Goal: Check status

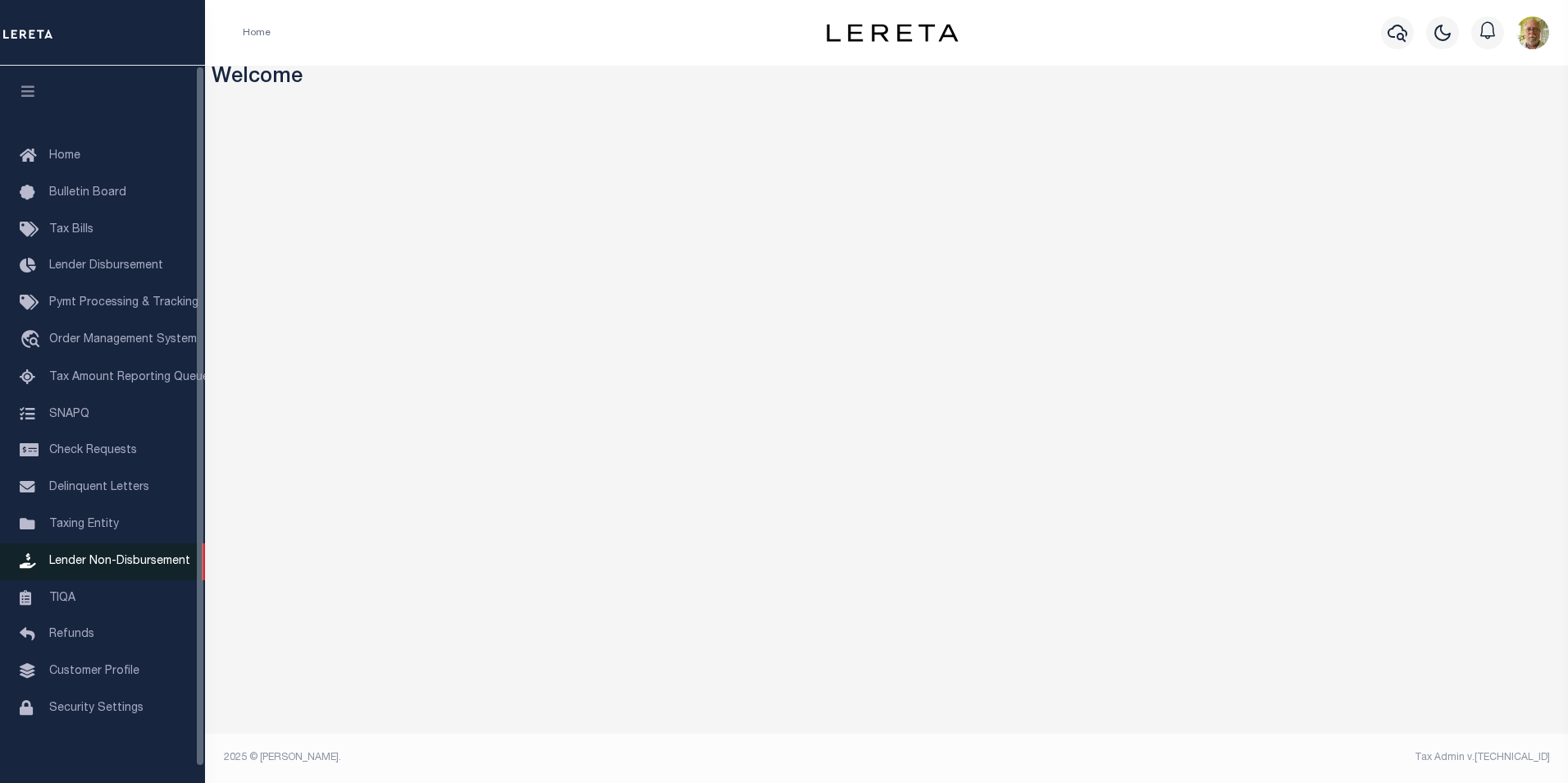
click at [117, 565] on span "Lender Non-Disbursement" at bounding box center [120, 561] width 141 height 11
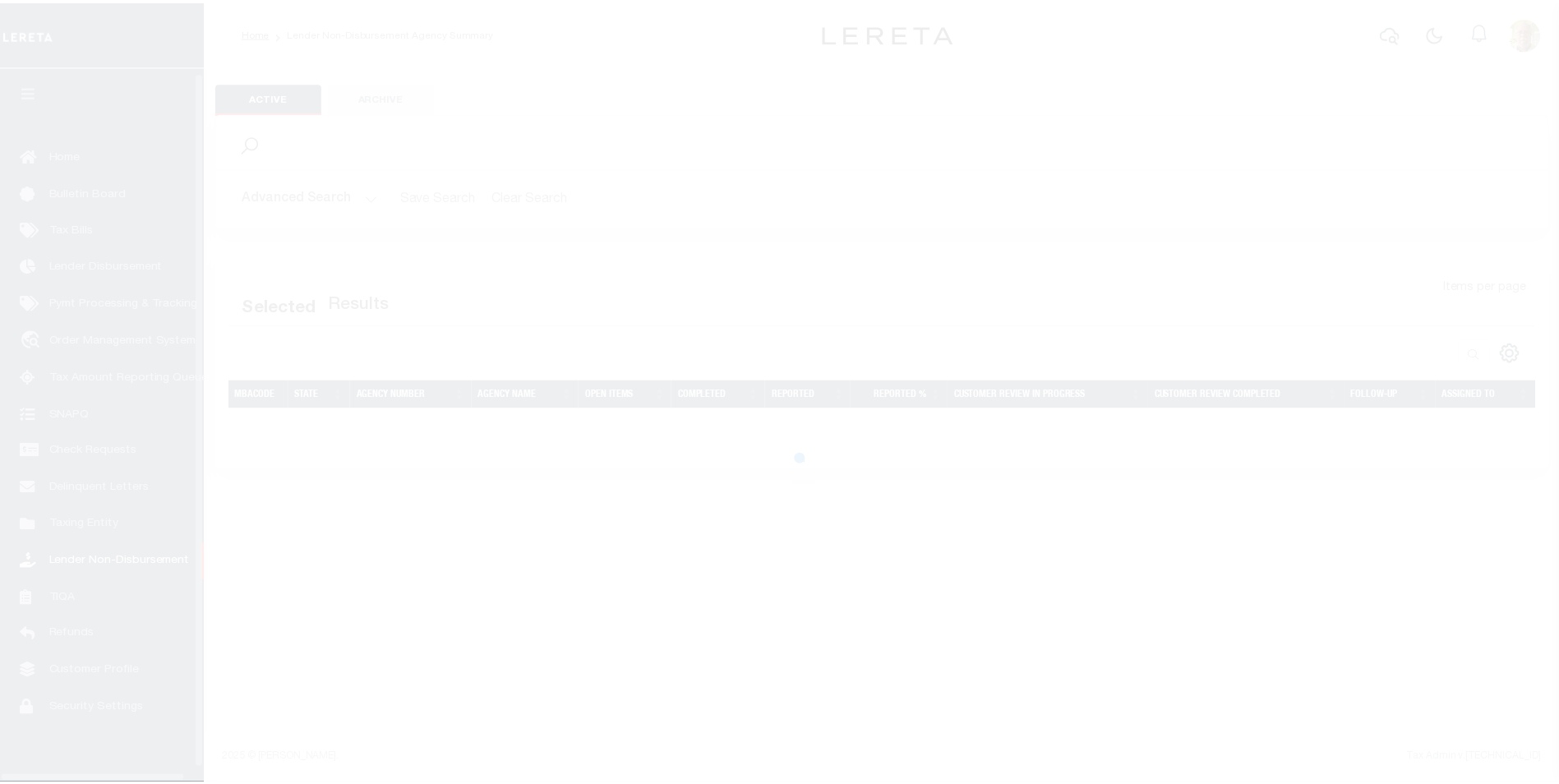
scroll to position [16, 0]
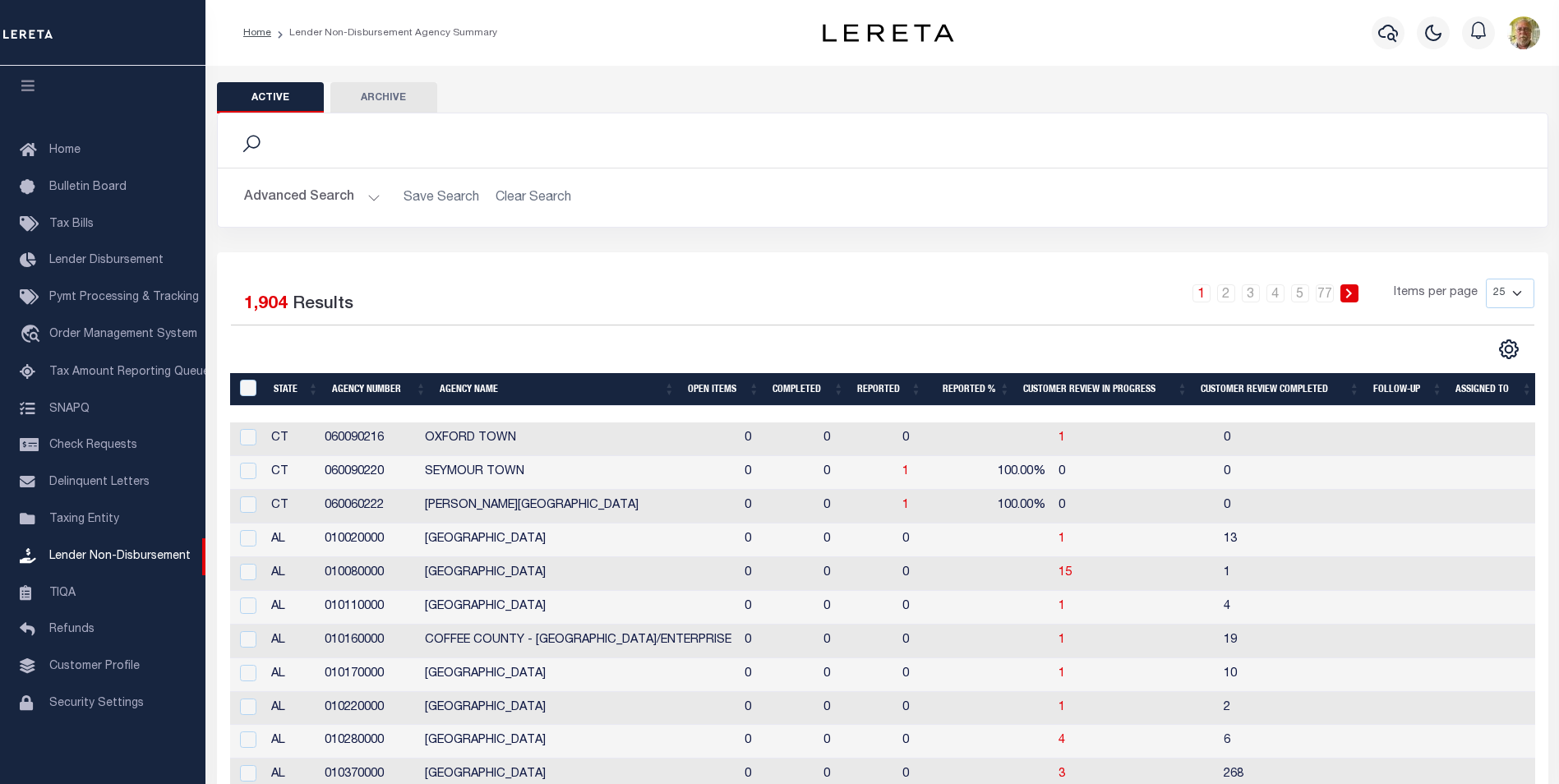
click at [368, 195] on button "Advanced Search" at bounding box center [312, 197] width 136 height 32
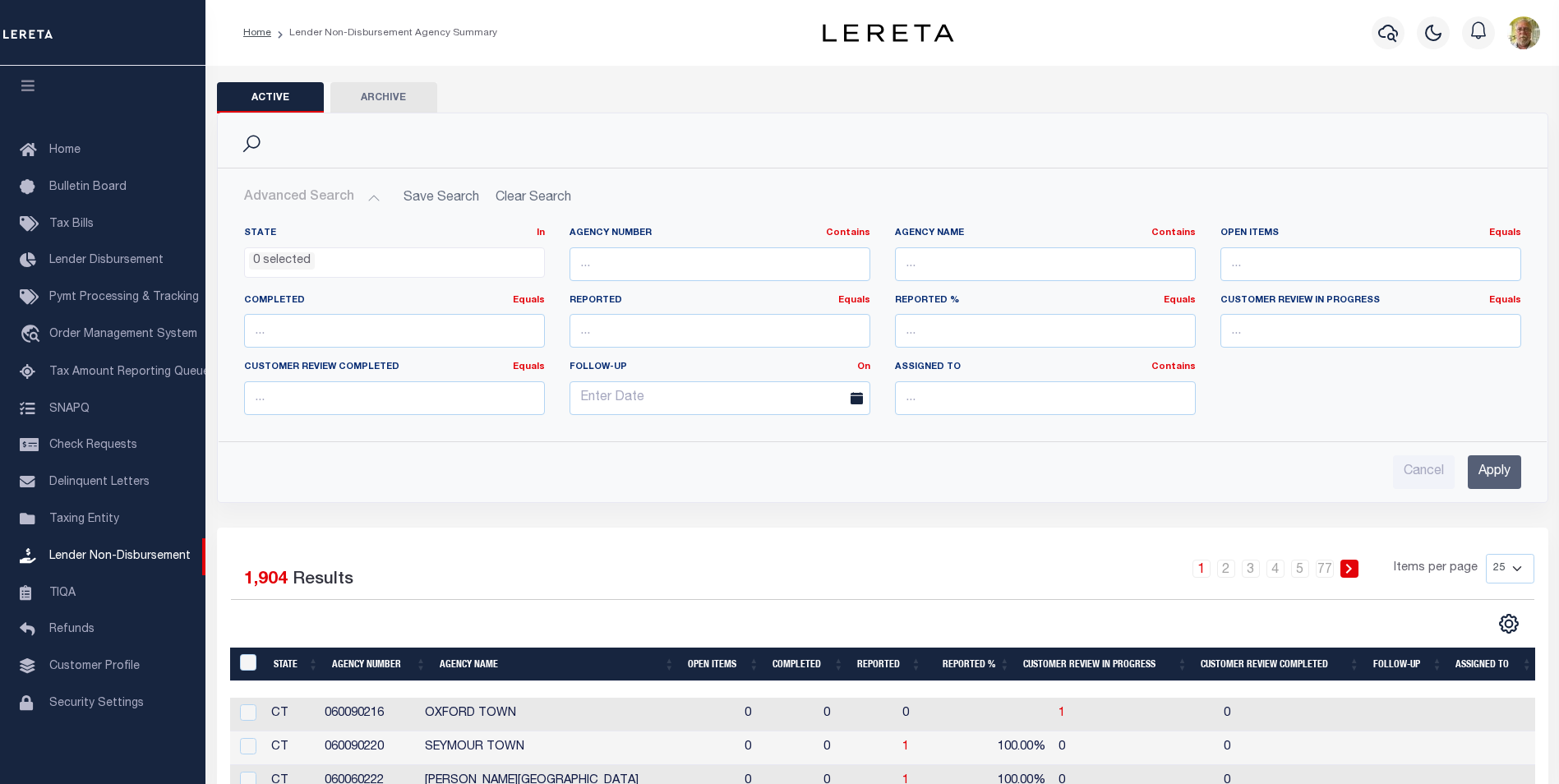
click at [1502, 468] on input "Apply" at bounding box center [1495, 472] width 54 height 34
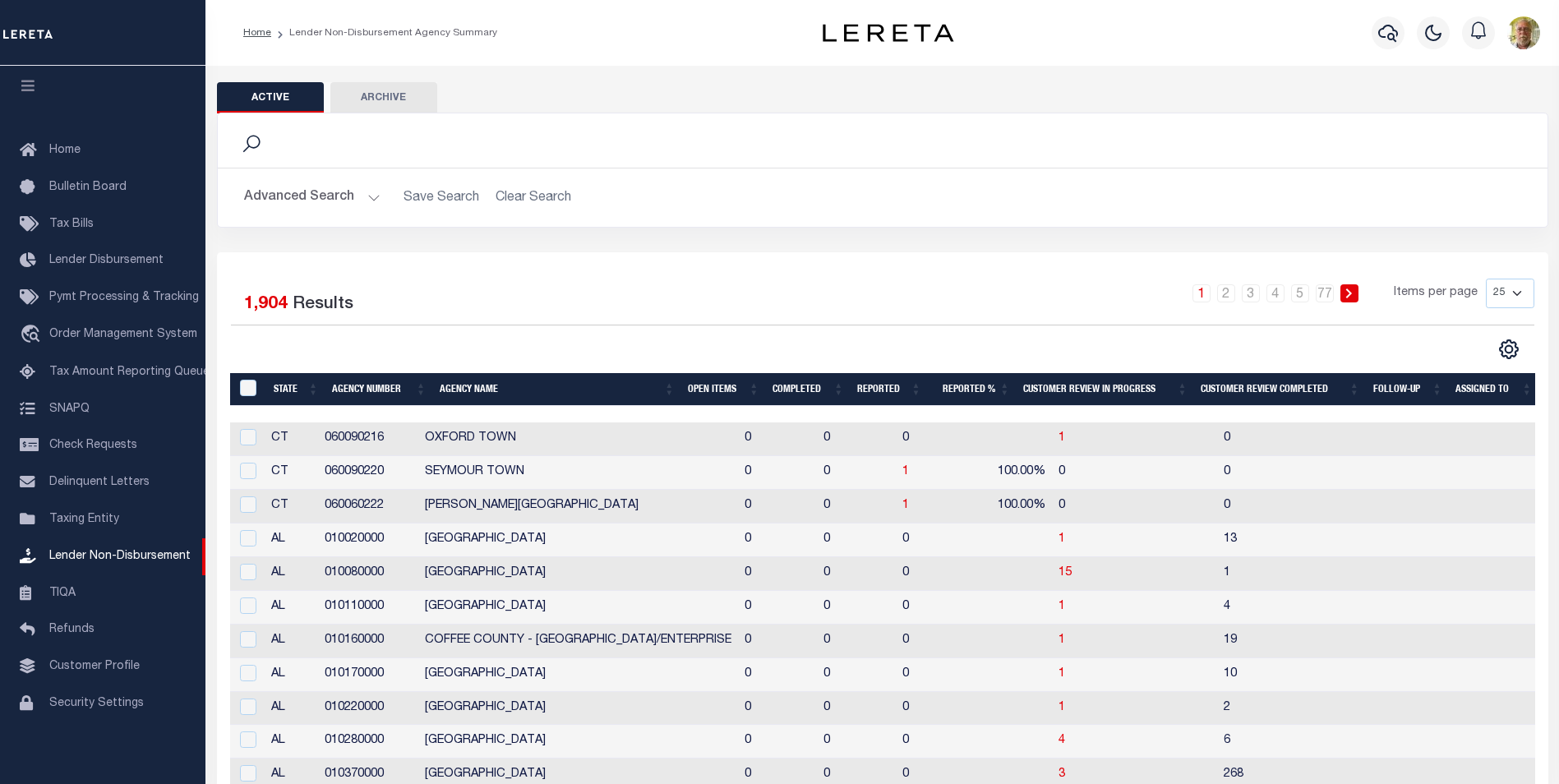
click at [721, 387] on th "Open Items" at bounding box center [724, 390] width 85 height 34
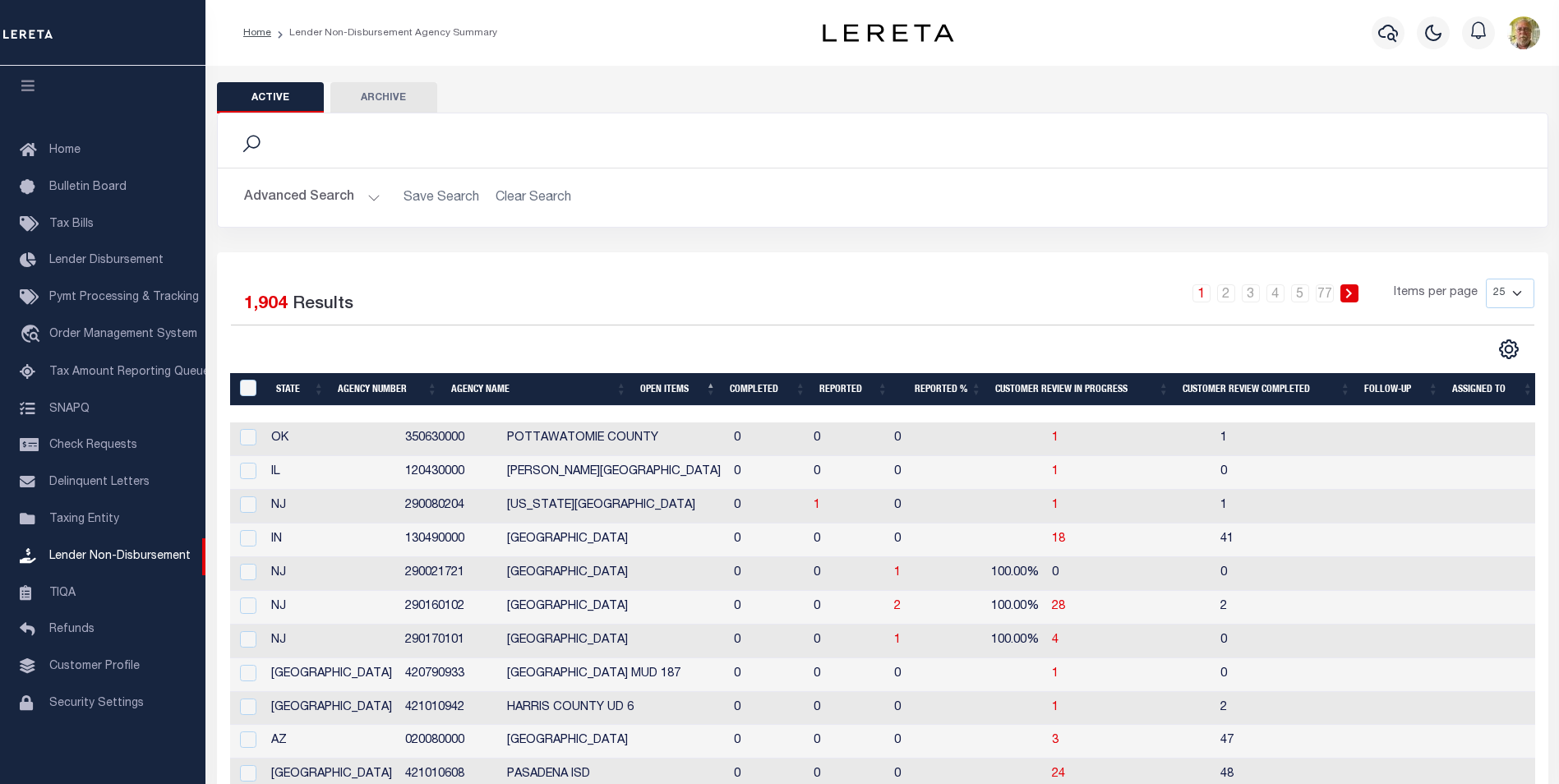
click at [652, 383] on th "Open Items" at bounding box center [678, 390] width 90 height 34
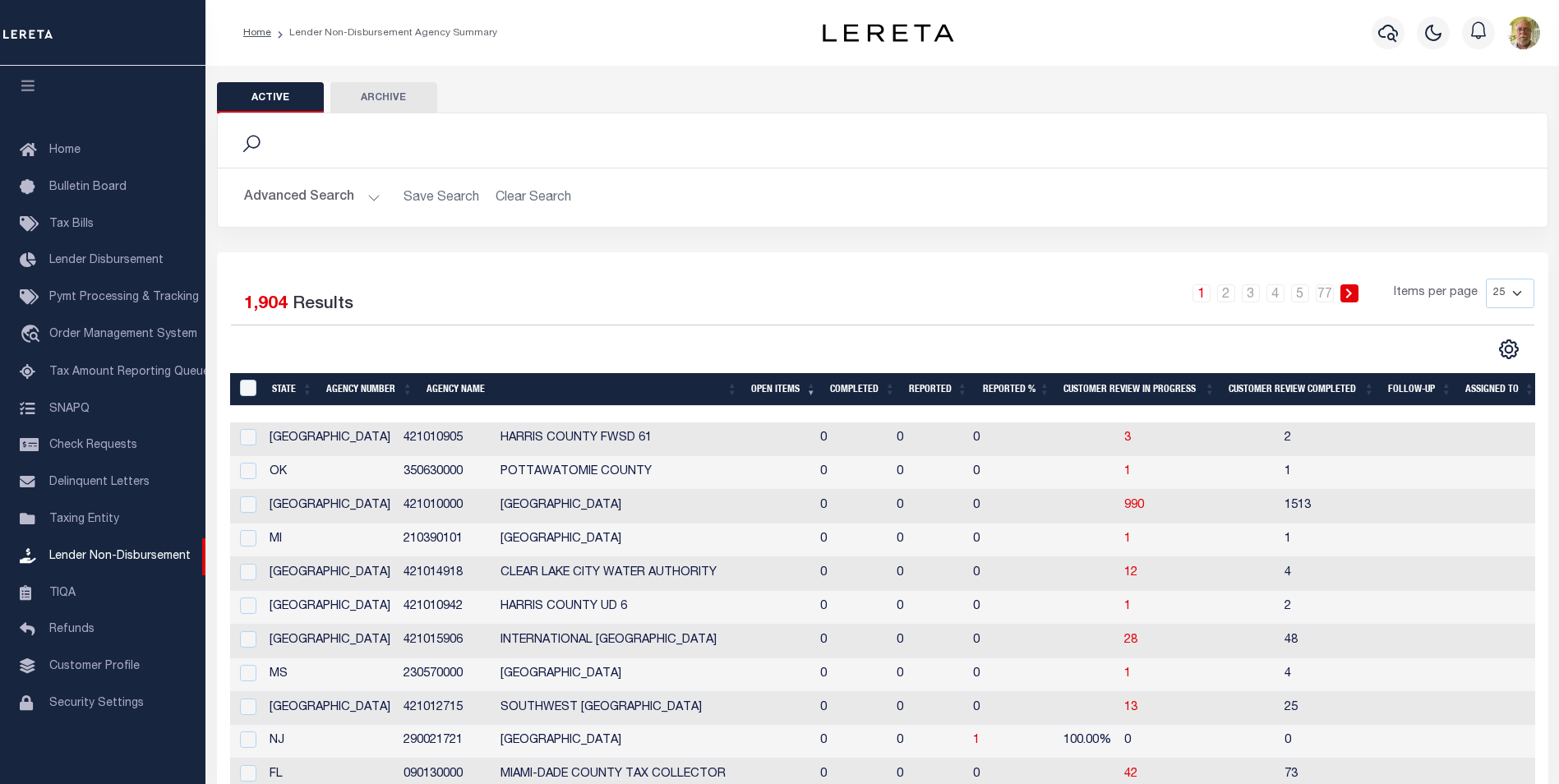
click at [767, 384] on th "Open Items" at bounding box center [784, 390] width 79 height 34
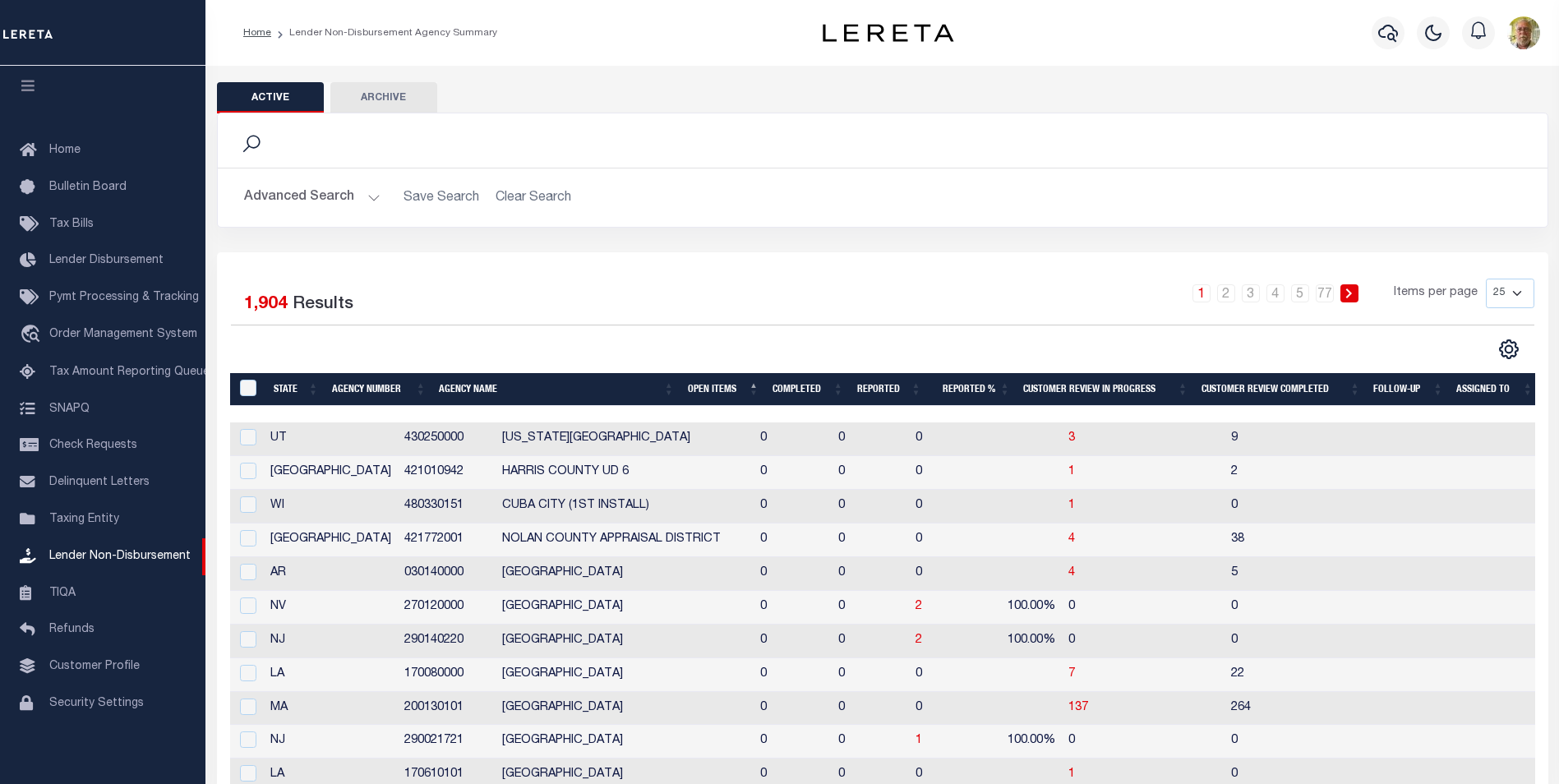
click at [704, 383] on th "Open Items" at bounding box center [724, 390] width 85 height 34
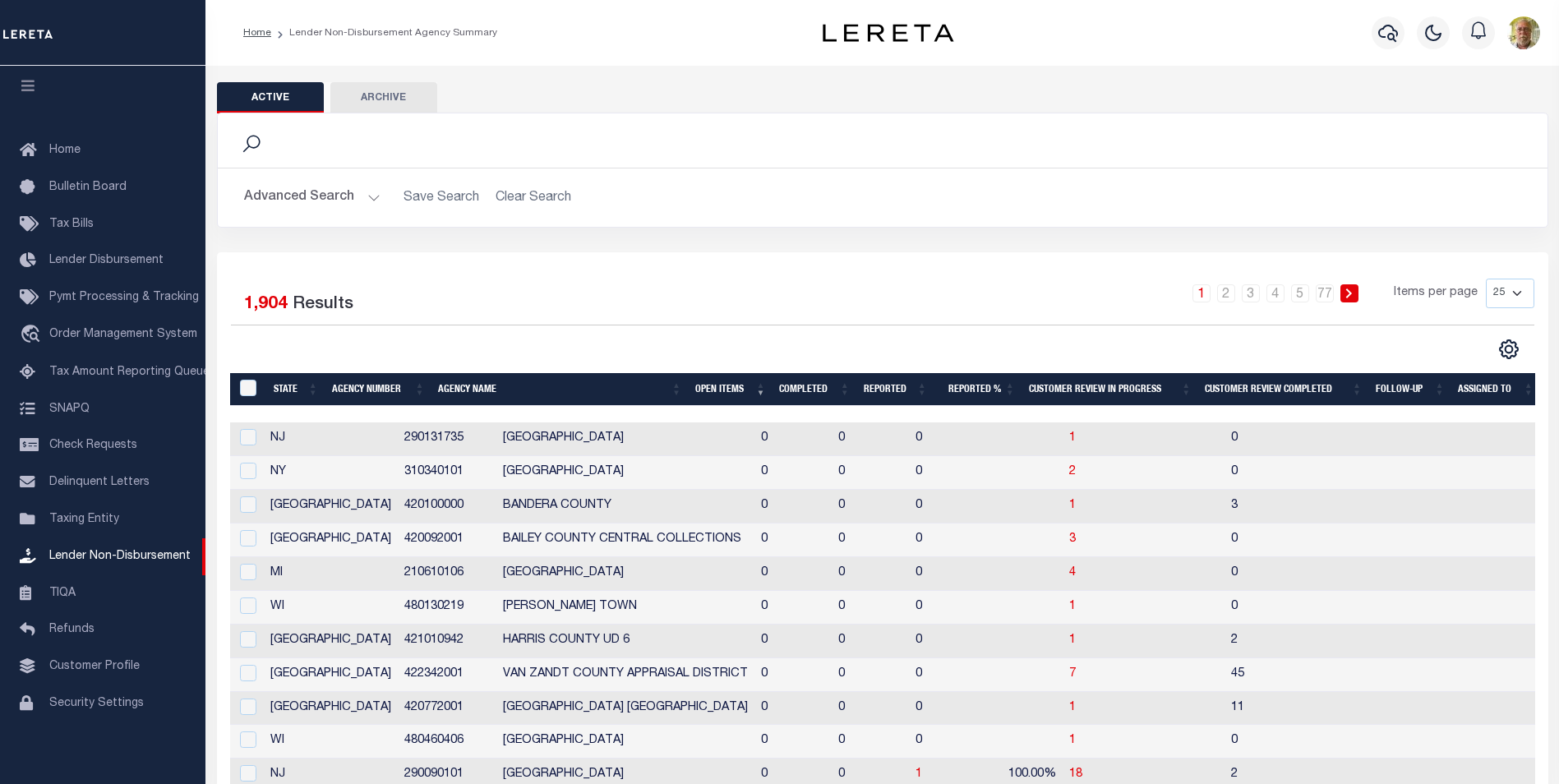
click at [704, 383] on th "Open Items" at bounding box center [730, 390] width 84 height 34
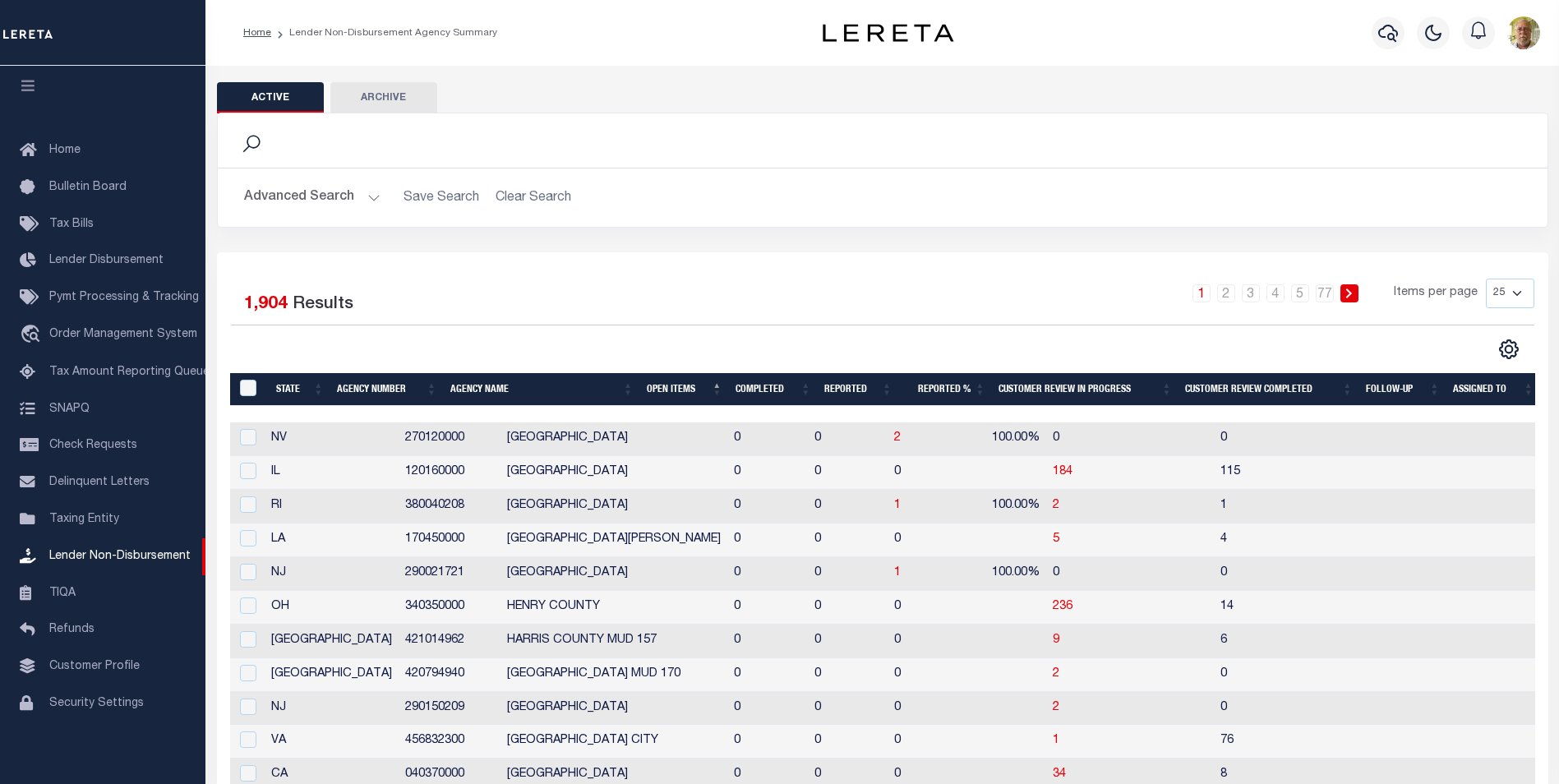
click at [663, 380] on th "Open Items" at bounding box center [685, 390] width 89 height 34
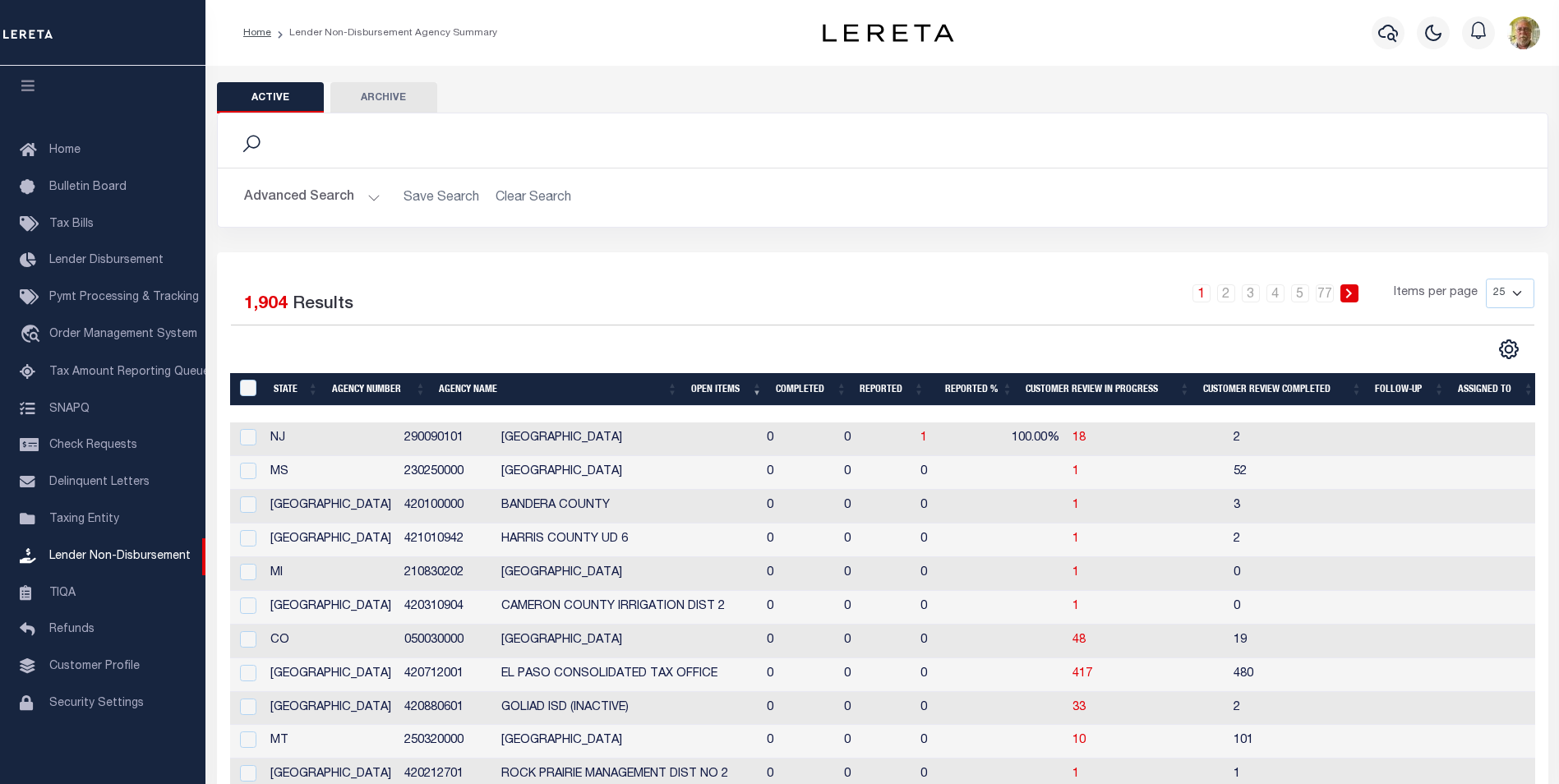
click at [746, 395] on th "Open Items" at bounding box center [728, 390] width 85 height 34
